Goal: Transaction & Acquisition: Purchase product/service

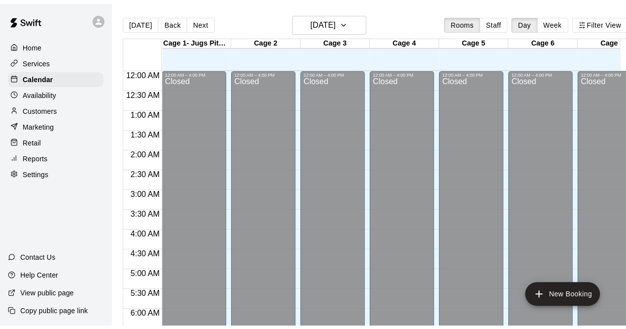
scroll to position [683, 0]
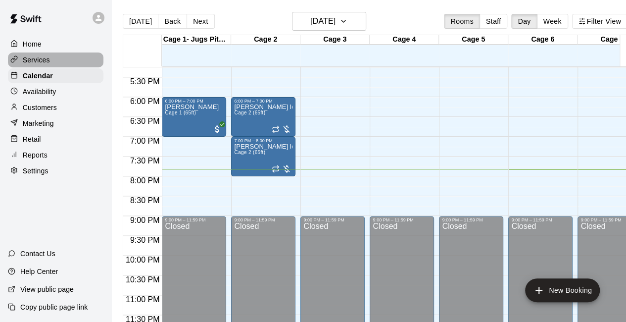
click at [54, 64] on div "Services" at bounding box center [56, 59] width 96 height 15
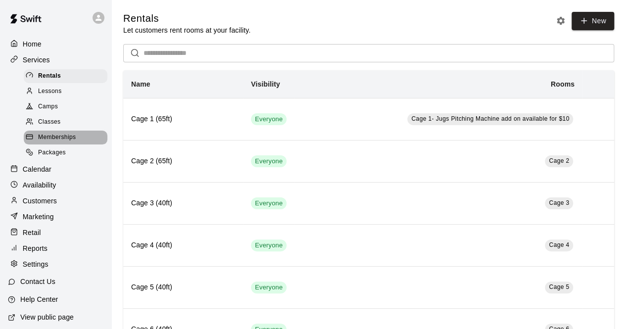
click at [79, 143] on div "Memberships" at bounding box center [66, 138] width 84 height 14
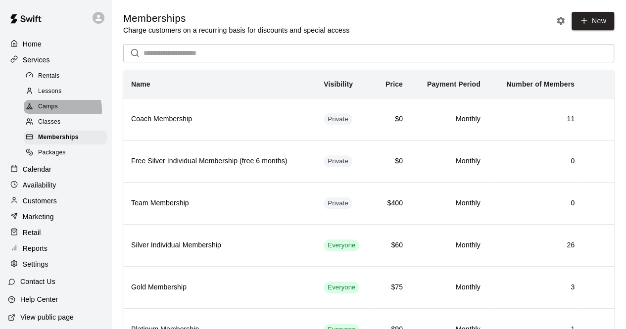
click at [57, 112] on span "Camps" at bounding box center [48, 107] width 20 height 10
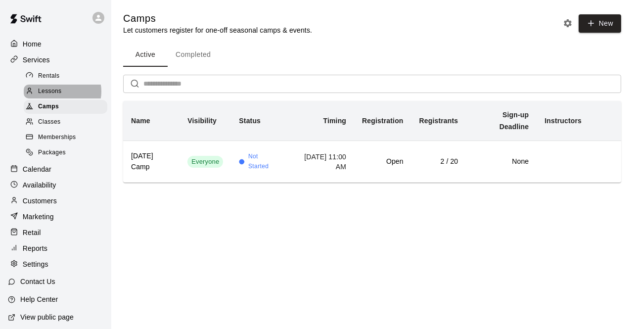
click at [61, 94] on span "Lessons" at bounding box center [50, 92] width 24 height 10
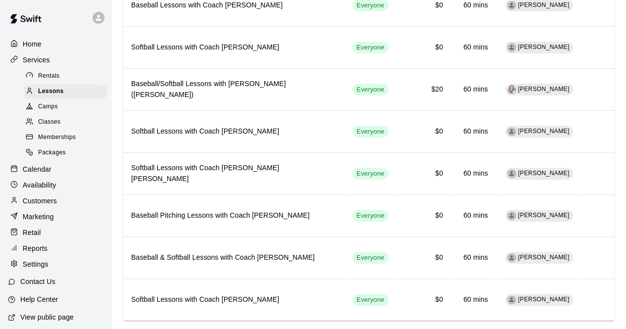
scroll to position [128, 0]
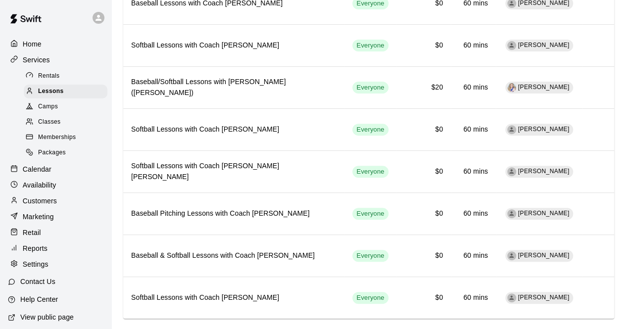
click at [78, 144] on div "Memberships" at bounding box center [66, 138] width 84 height 14
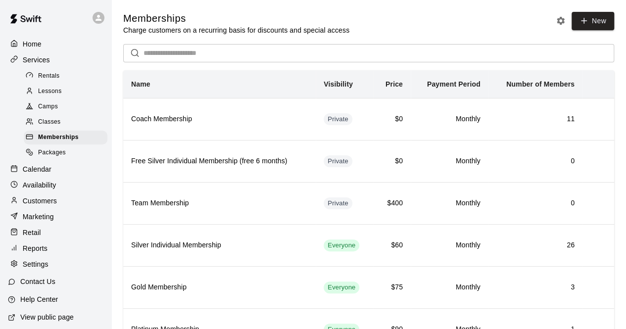
click at [55, 175] on div "Calendar" at bounding box center [56, 169] width 96 height 15
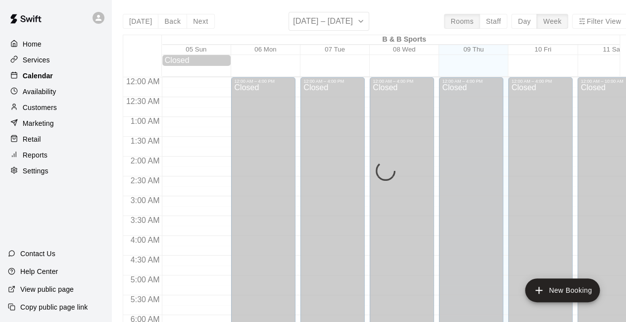
scroll to position [645, 0]
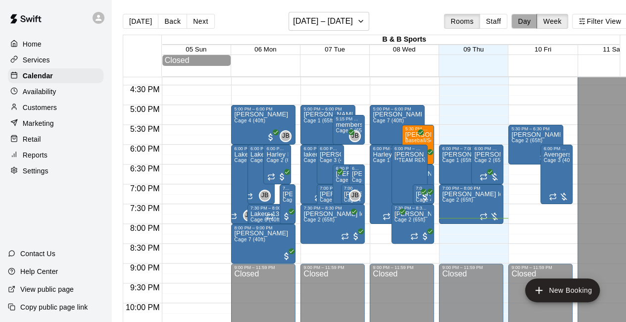
click at [530, 22] on button "Day" at bounding box center [524, 21] width 26 height 15
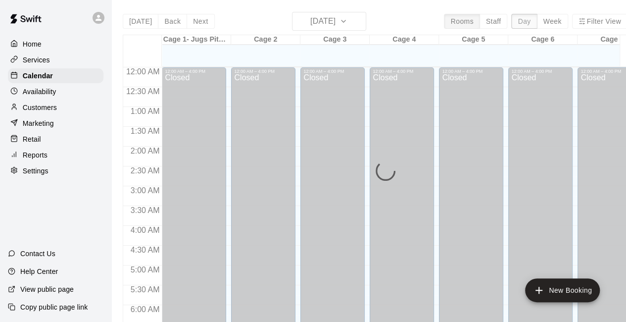
scroll to position [686, 0]
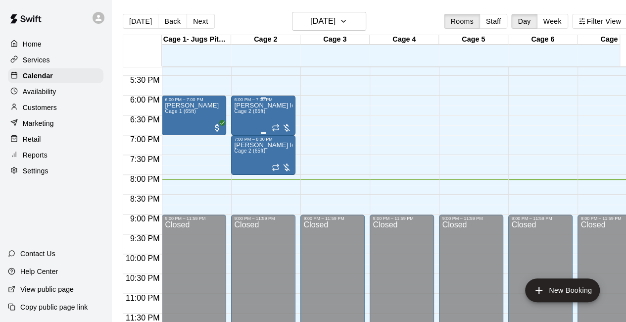
click at [251, 109] on div "[PERSON_NAME] lesson $20 due Cage 2 (65ft)" at bounding box center [263, 263] width 58 height 322
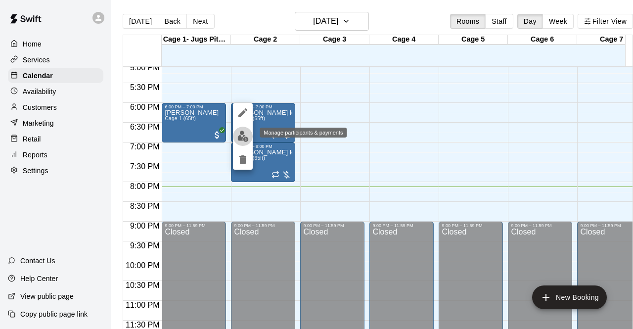
click at [243, 134] on img "edit" at bounding box center [243, 136] width 11 height 11
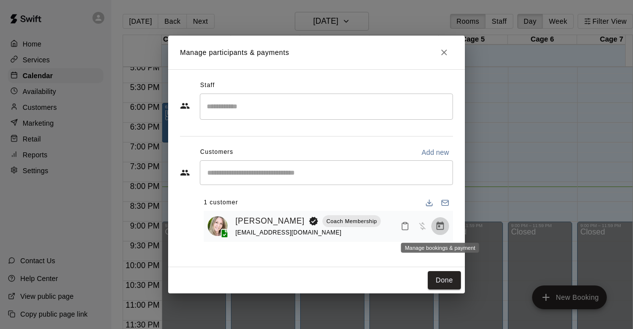
click at [437, 230] on icon "Manage bookings & payment" at bounding box center [440, 226] width 7 height 8
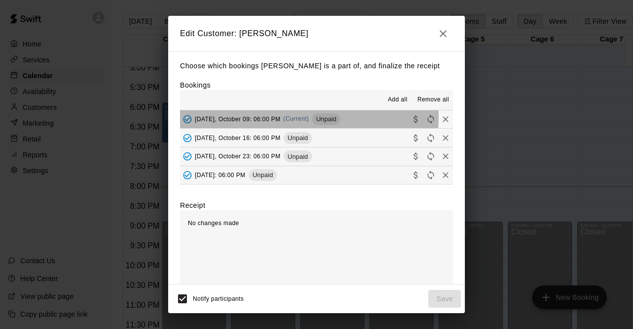
click at [266, 118] on span "[DATE], October 09: 06:00 PM" at bounding box center [238, 118] width 86 height 7
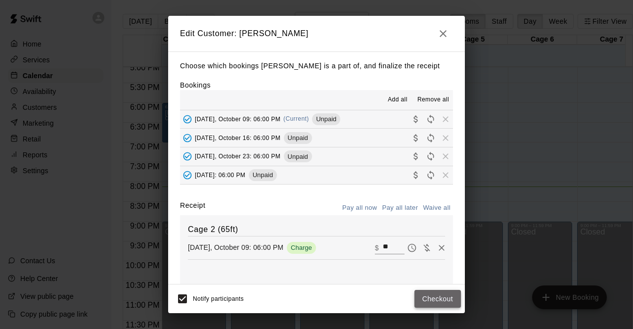
click at [438, 299] on button "Checkout" at bounding box center [438, 299] width 47 height 18
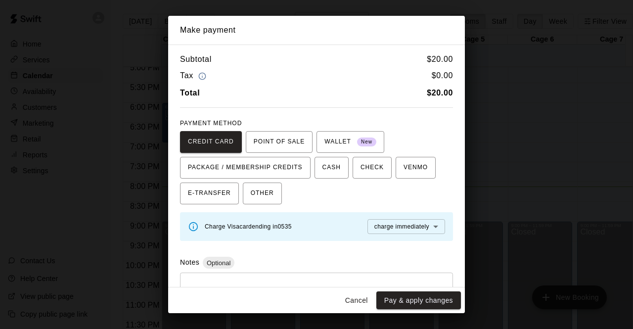
click at [438, 299] on button "Pay & apply changes" at bounding box center [419, 300] width 85 height 18
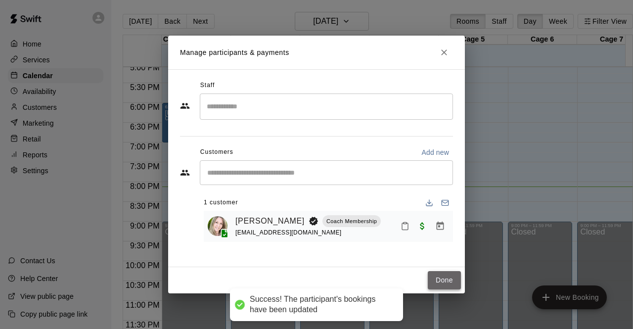
click at [444, 279] on button "Done" at bounding box center [444, 280] width 33 height 18
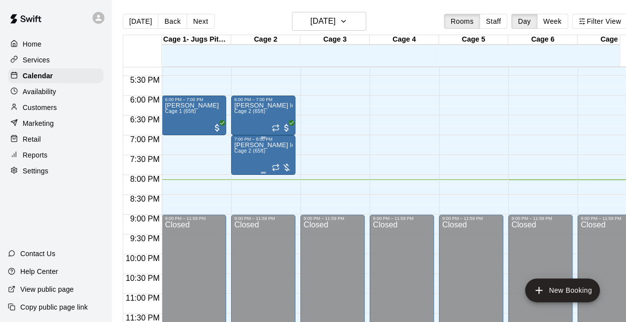
click at [255, 162] on div "[PERSON_NAME] lesson $20 due Cage 2 (65ft)" at bounding box center [263, 303] width 58 height 322
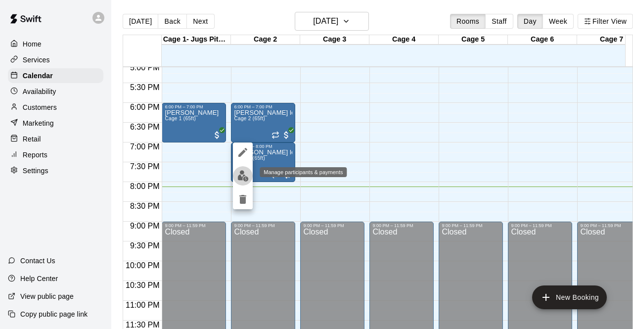
click at [244, 175] on img "edit" at bounding box center [243, 175] width 11 height 11
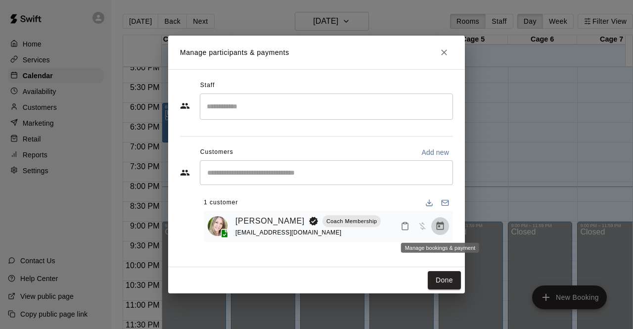
click at [440, 226] on icon "Manage bookings & payment" at bounding box center [440, 226] width 10 height 10
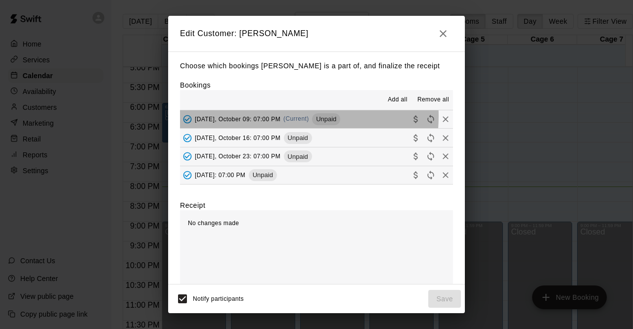
click at [266, 117] on span "[DATE], October 09: 07:00 PM" at bounding box center [238, 118] width 86 height 7
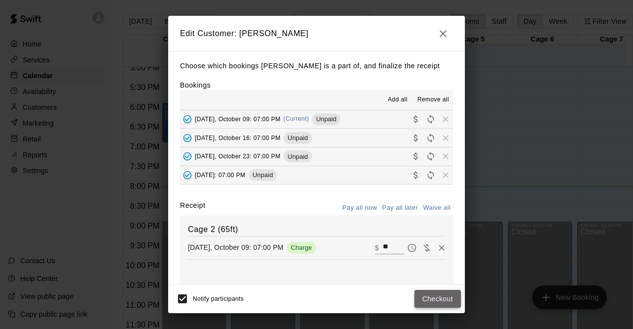
click at [435, 297] on button "Checkout" at bounding box center [438, 299] width 47 height 18
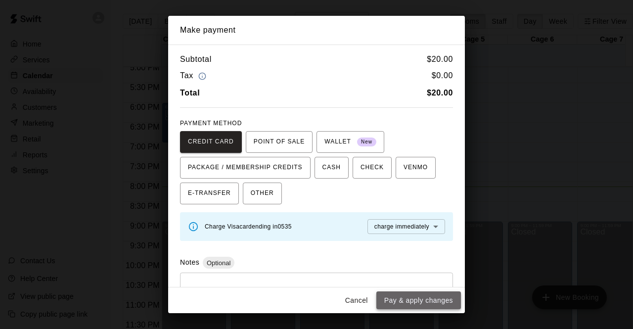
click at [407, 302] on button "Pay & apply changes" at bounding box center [419, 300] width 85 height 18
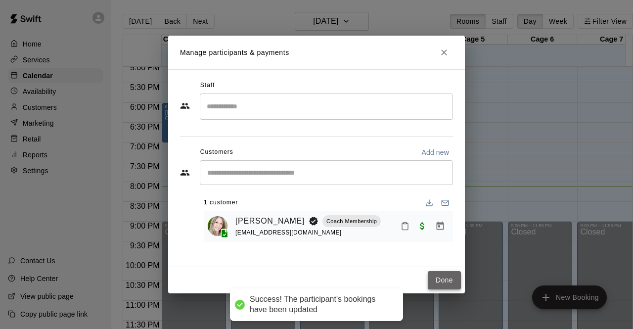
click at [445, 276] on button "Done" at bounding box center [444, 280] width 33 height 18
